Goal: Navigation & Orientation: Find specific page/section

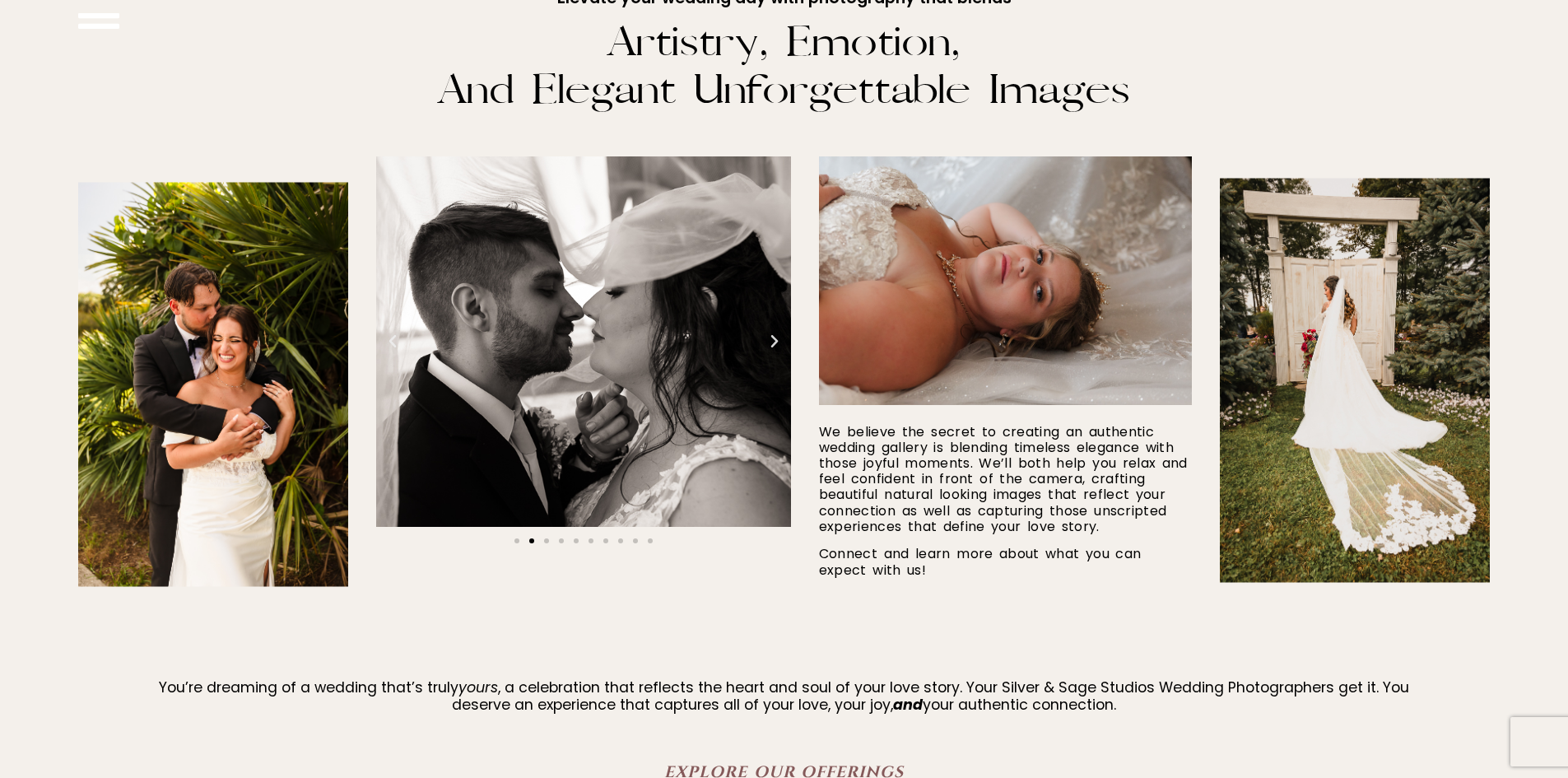
scroll to position [961, 0]
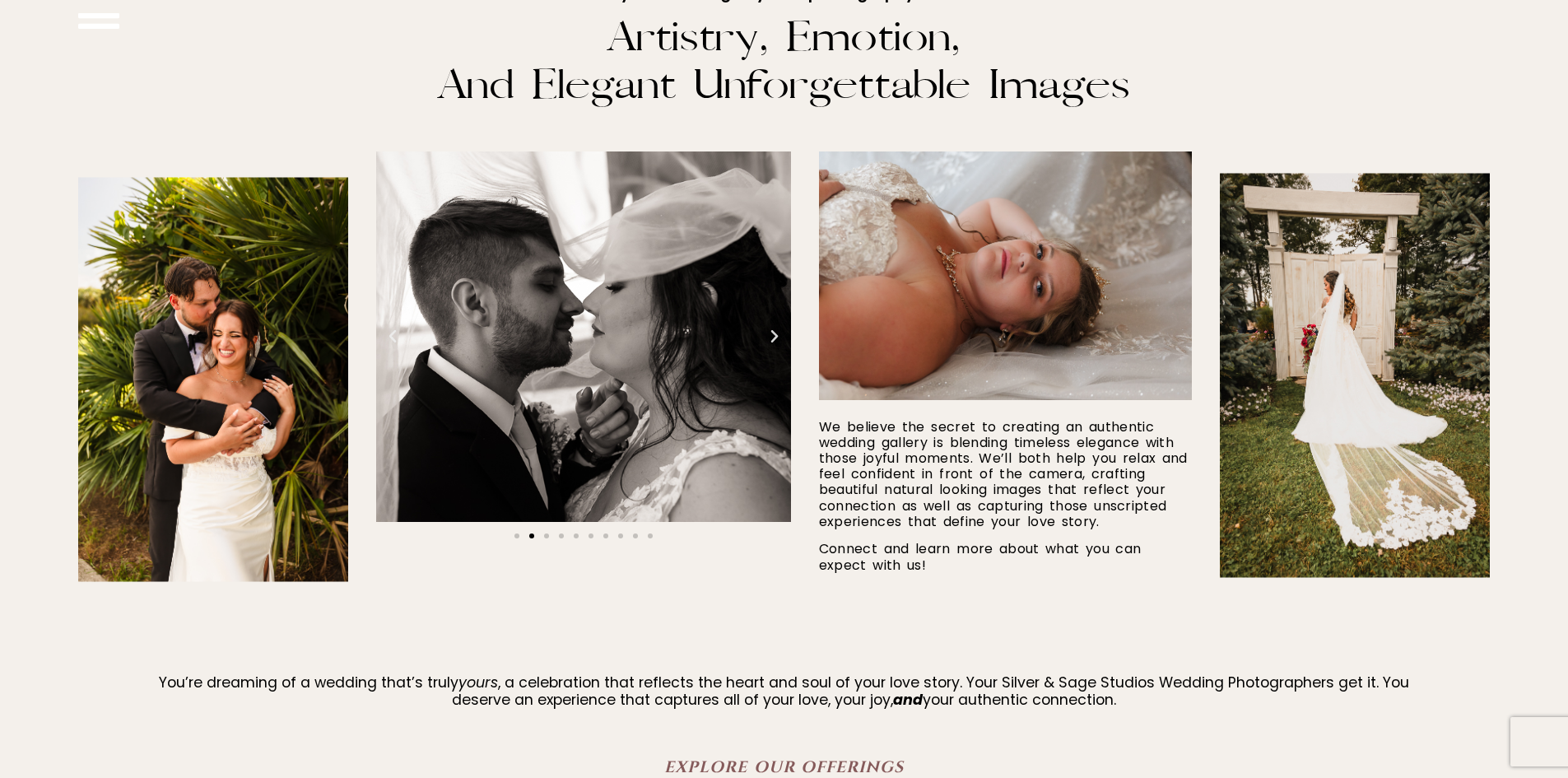
click at [780, 350] on div "Wedding Photographers" at bounding box center [583, 336] width 414 height 371
click at [771, 343] on icon "Next slide" at bounding box center [774, 336] width 16 height 16
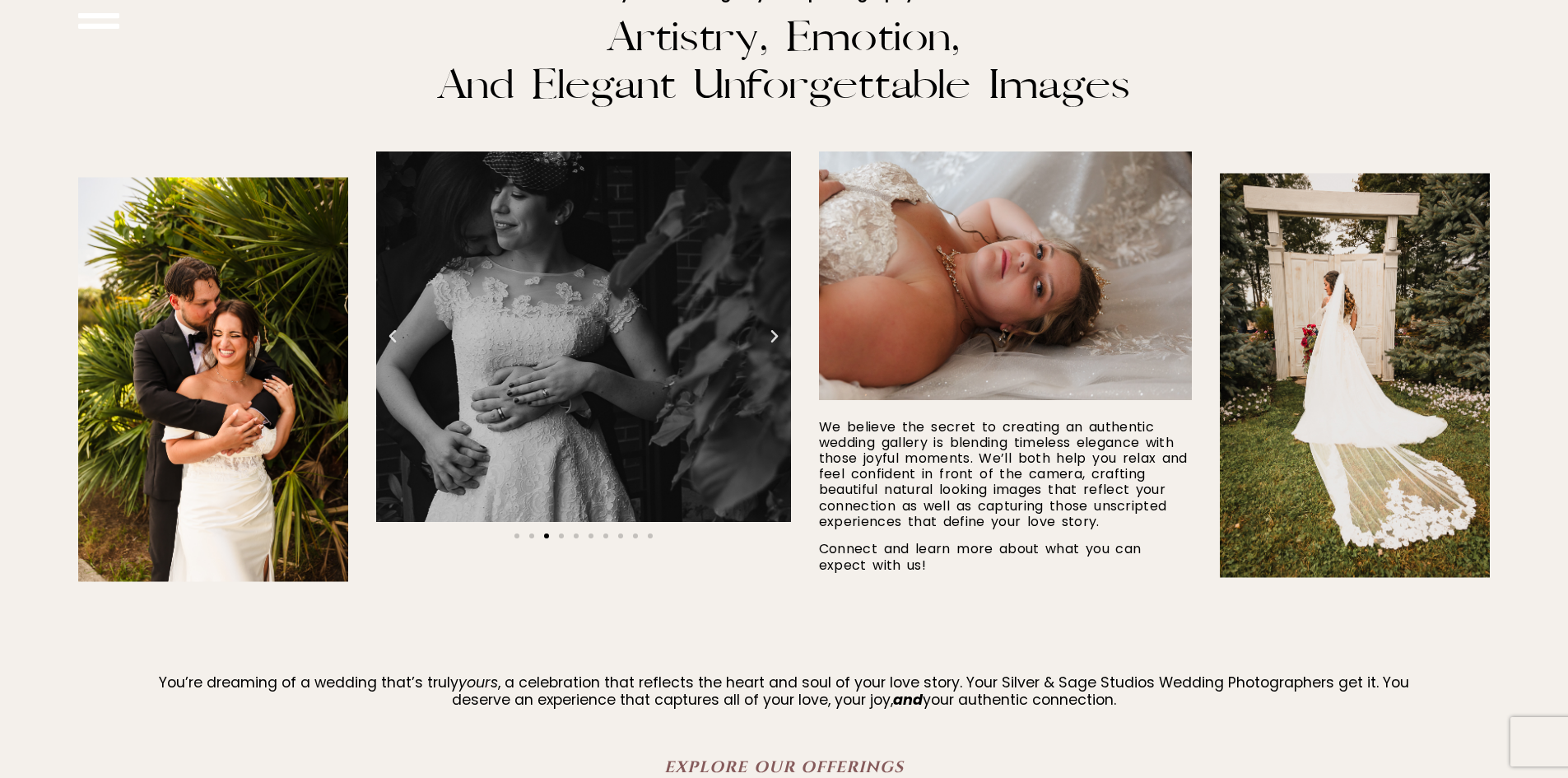
click at [771, 339] on icon "Next slide" at bounding box center [774, 336] width 16 height 16
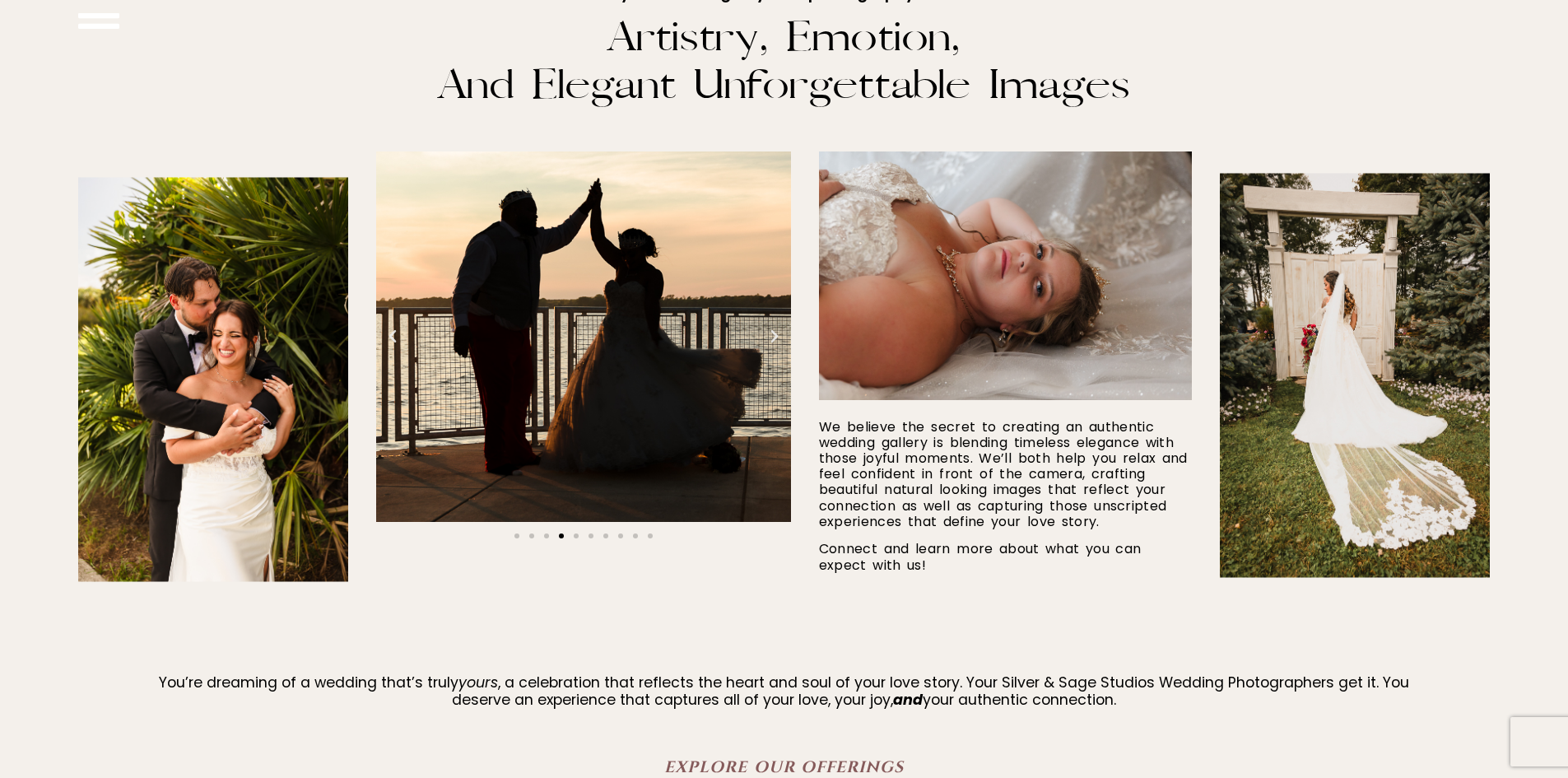
click at [771, 339] on icon "Next slide" at bounding box center [774, 336] width 16 height 16
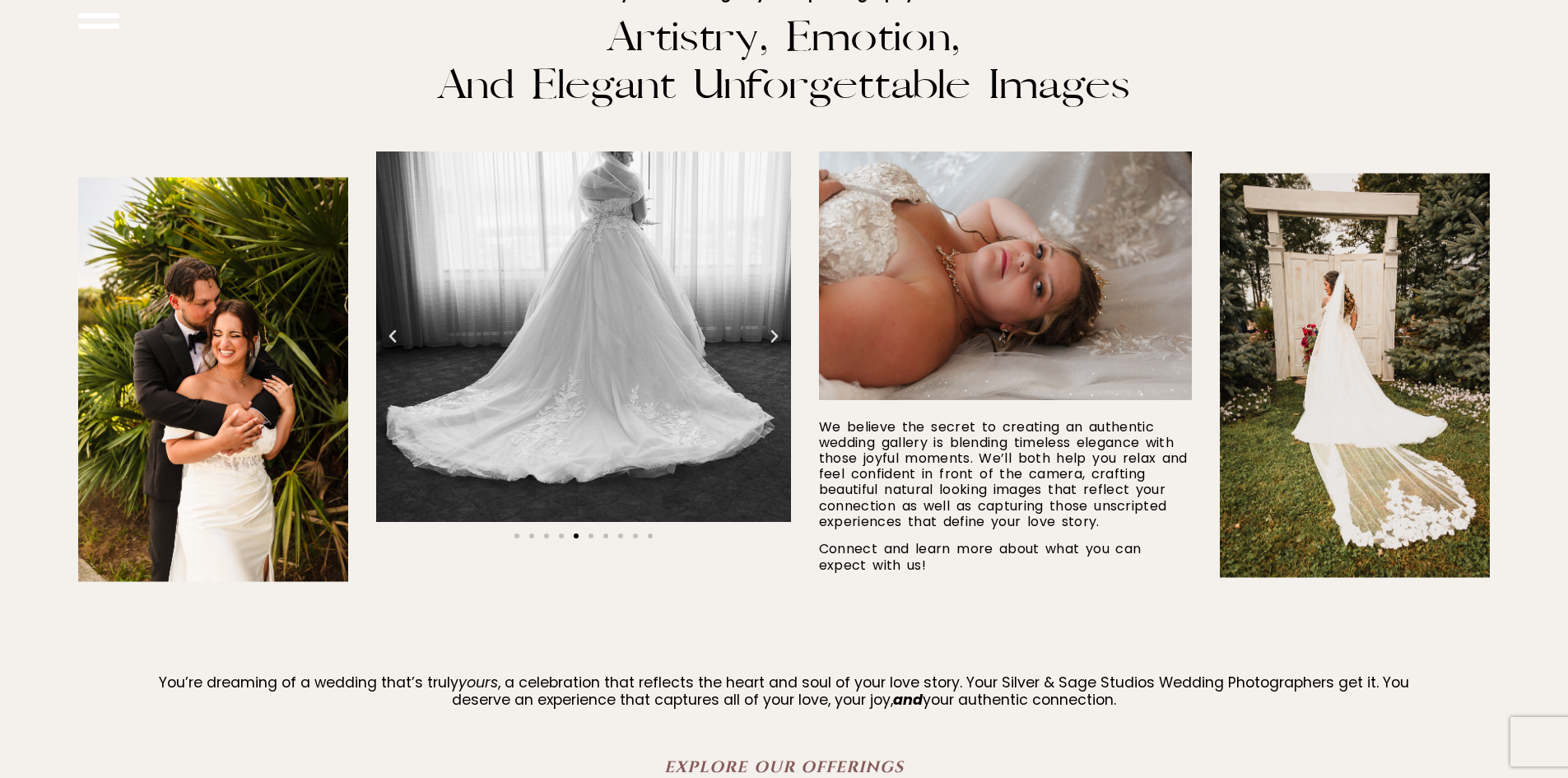
click at [771, 339] on icon "Next slide" at bounding box center [774, 336] width 16 height 16
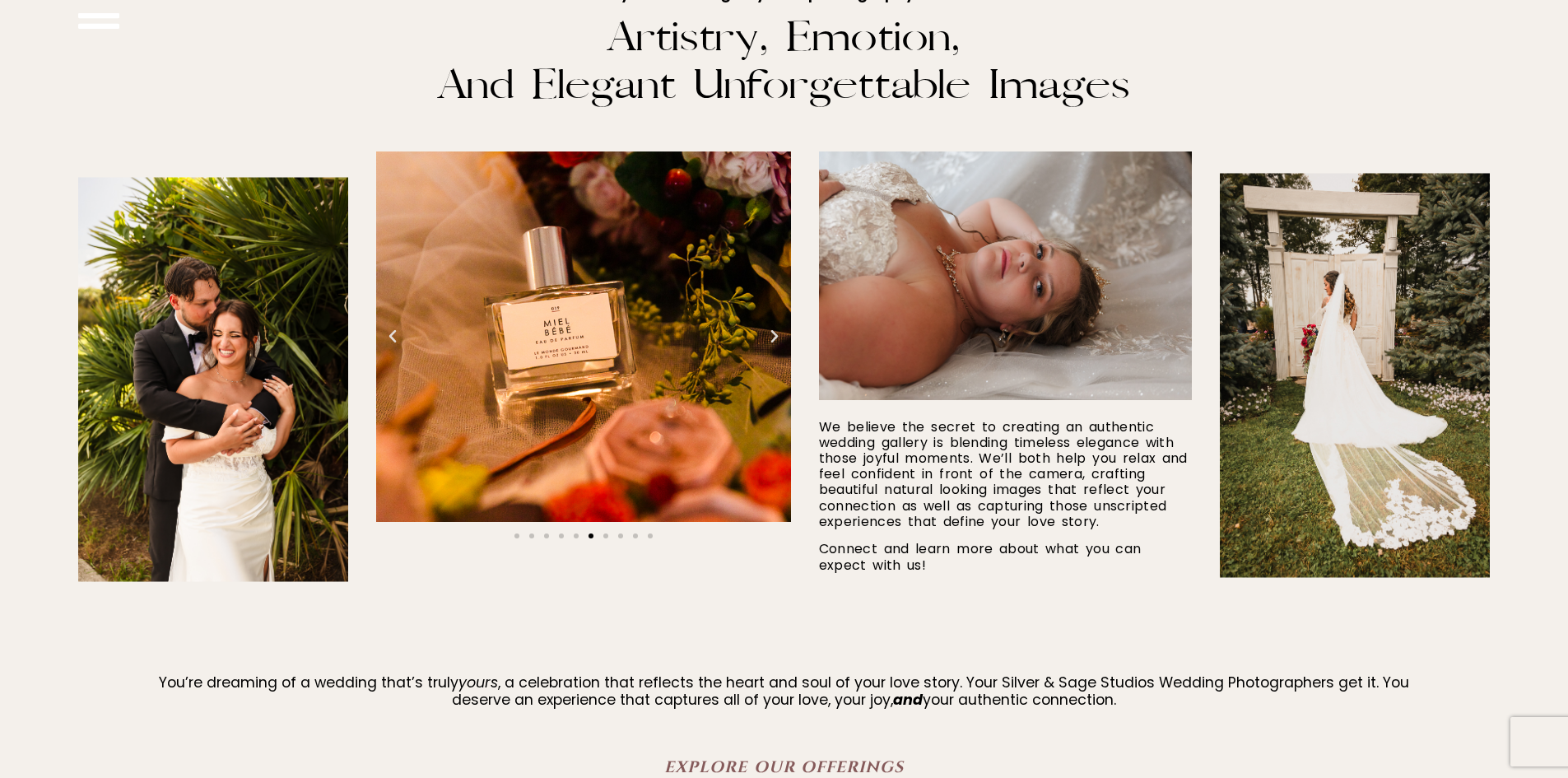
click at [771, 339] on icon "Next slide" at bounding box center [774, 336] width 16 height 16
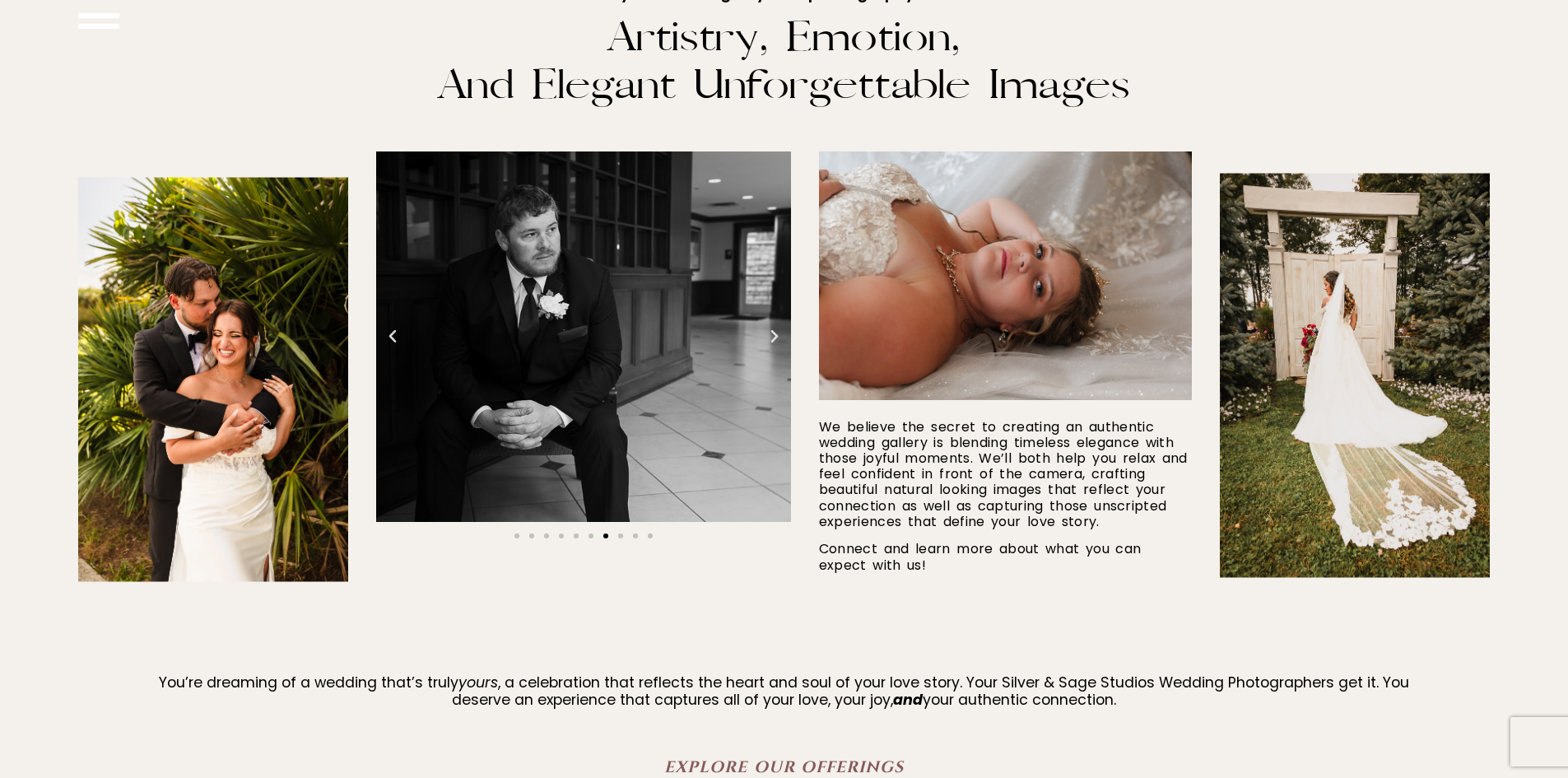
click at [771, 339] on icon "Next slide" at bounding box center [774, 336] width 16 height 16
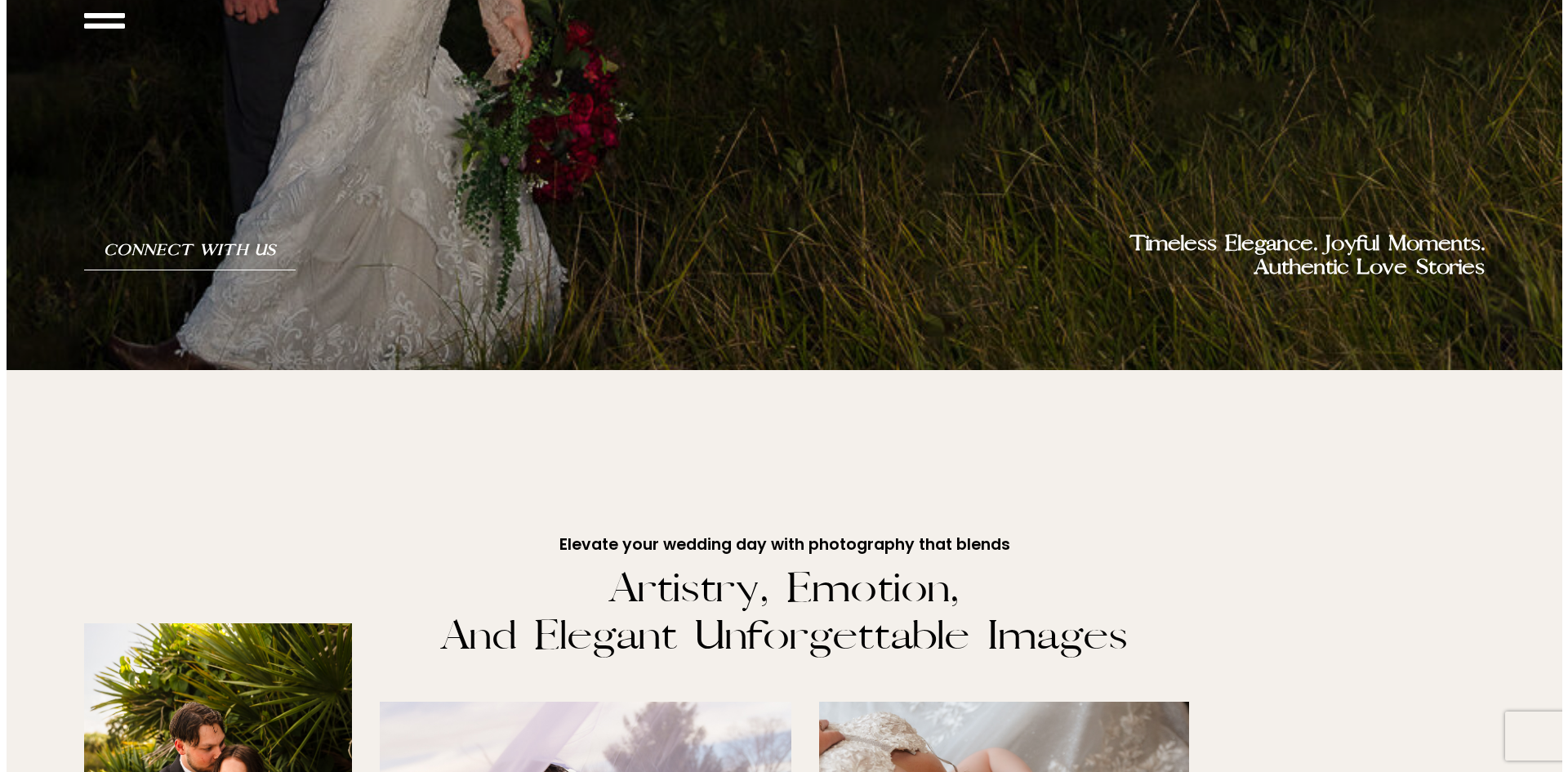
scroll to position [0, 0]
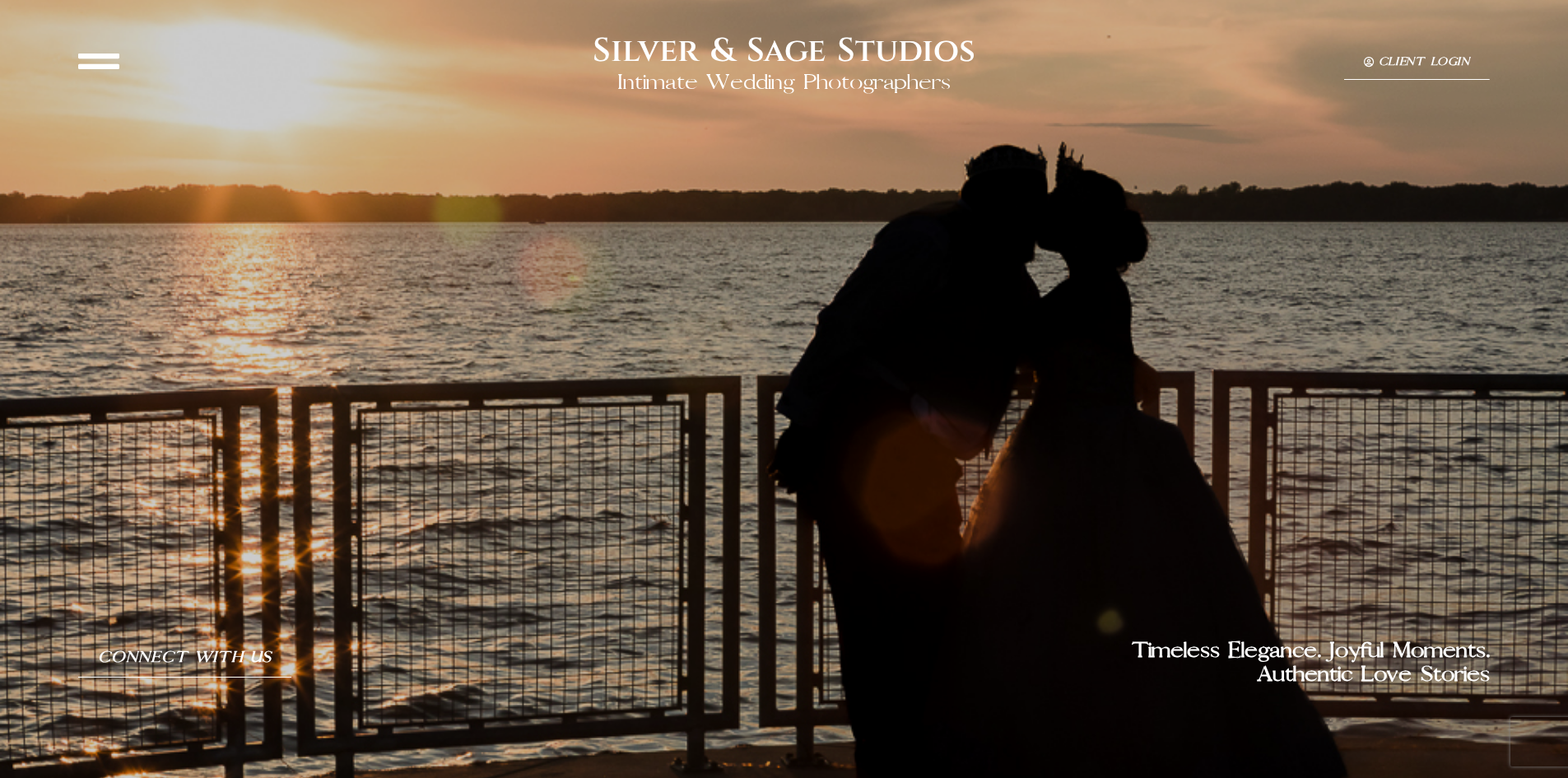
click at [57, 50] on div at bounding box center [784, 389] width 1568 height 778
click at [107, 62] on icon at bounding box center [99, 61] width 41 height 41
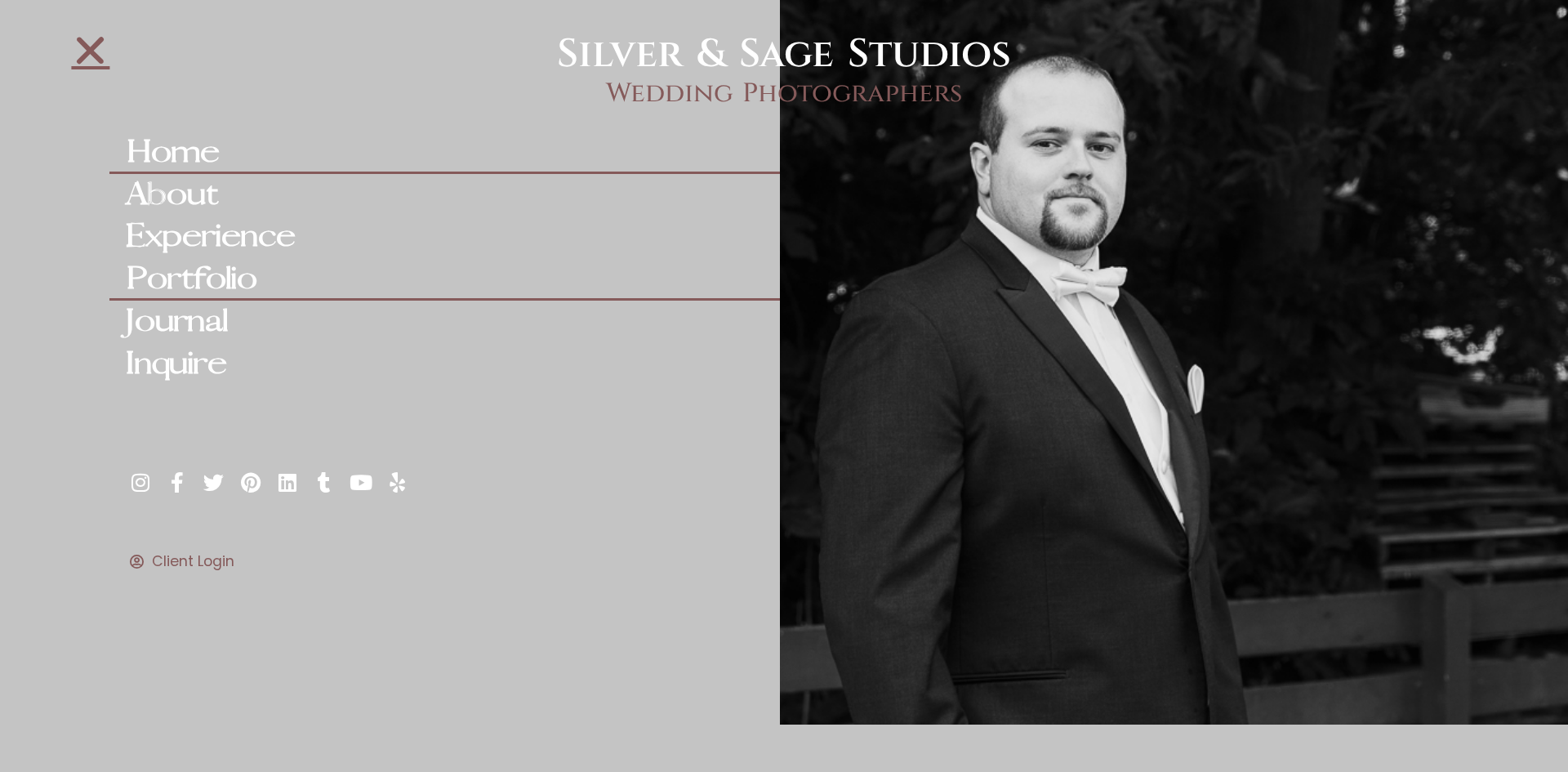
click at [206, 284] on link "Portfolio" at bounding box center [444, 279] width 670 height 43
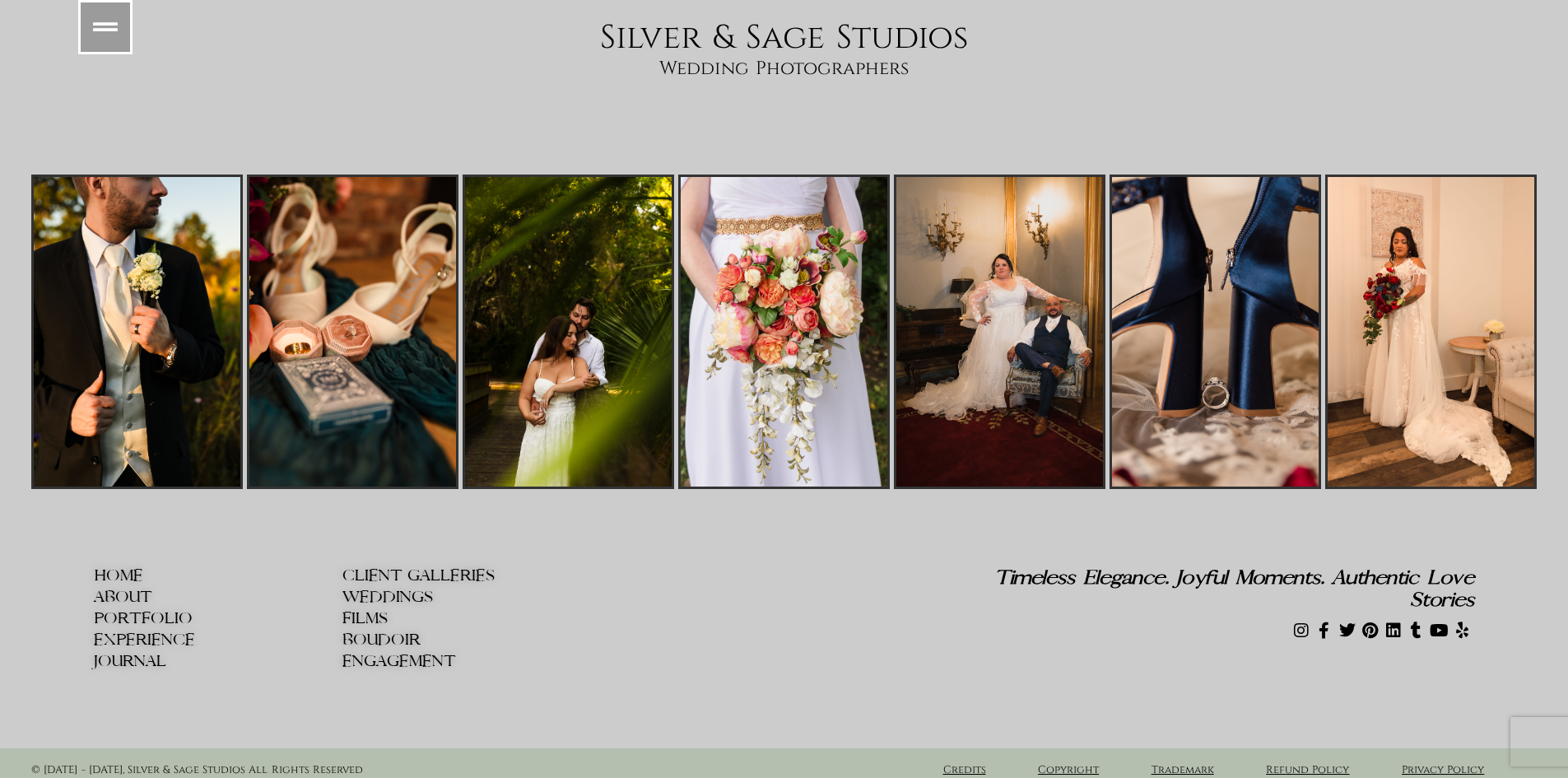
scroll to position [4851, 0]
